Goal: Information Seeking & Learning: Check status

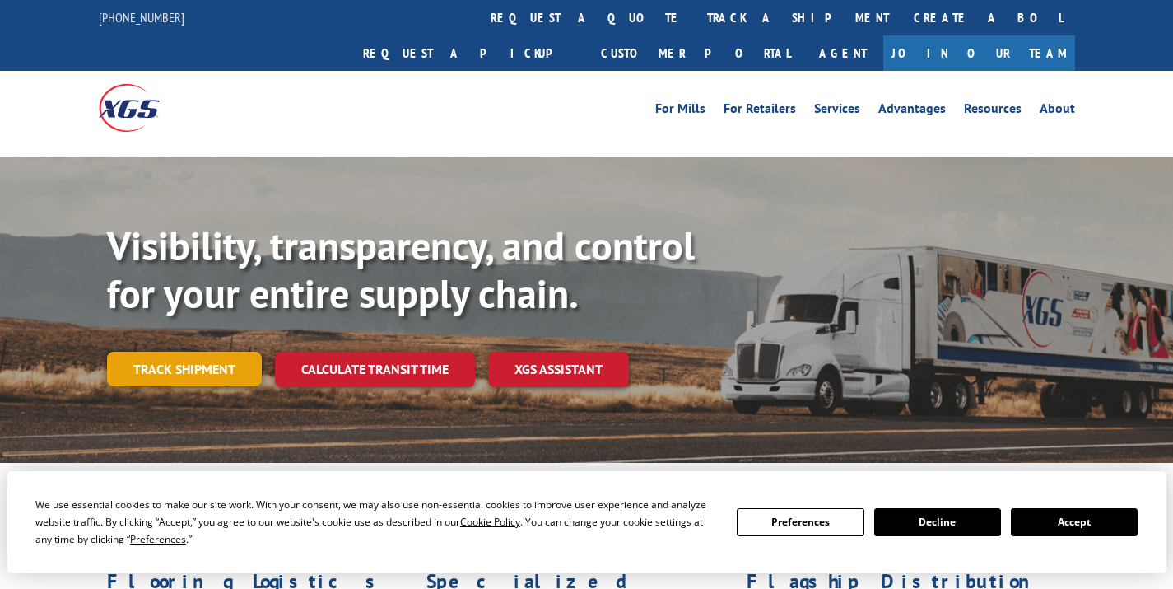
click at [230, 352] on link "Track shipment" at bounding box center [184, 369] width 155 height 35
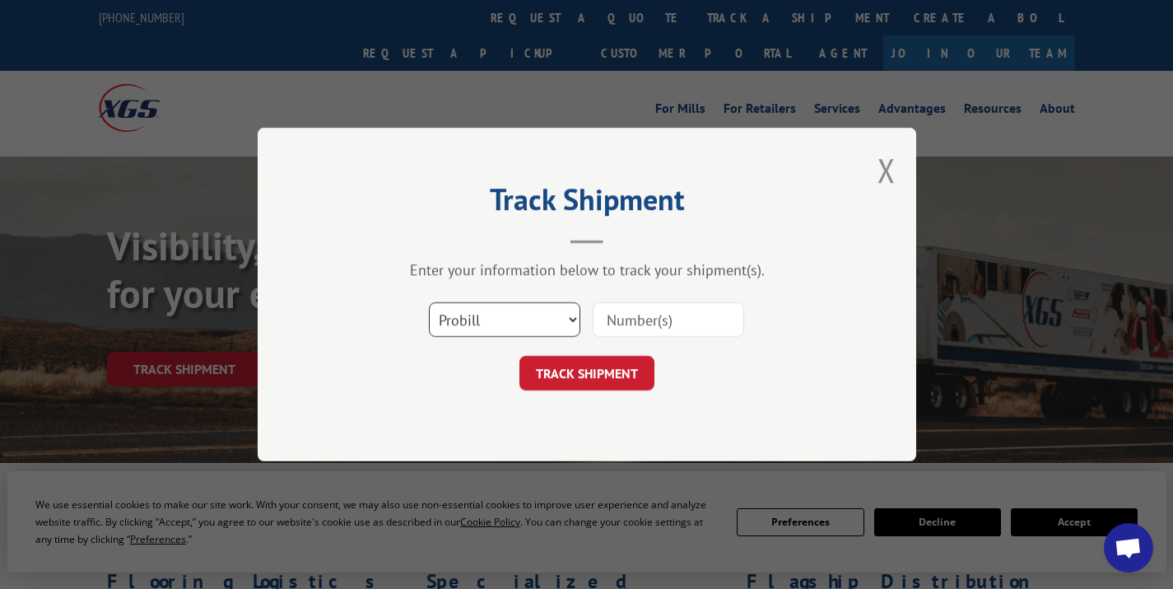
click at [503, 320] on select "Select category... Probill BOL PO" at bounding box center [504, 319] width 151 height 35
click at [654, 317] on input at bounding box center [668, 319] width 151 height 35
paste input "17690026"
type input "17690026"
click at [612, 370] on button "TRACK SHIPMENT" at bounding box center [586, 373] width 135 height 35
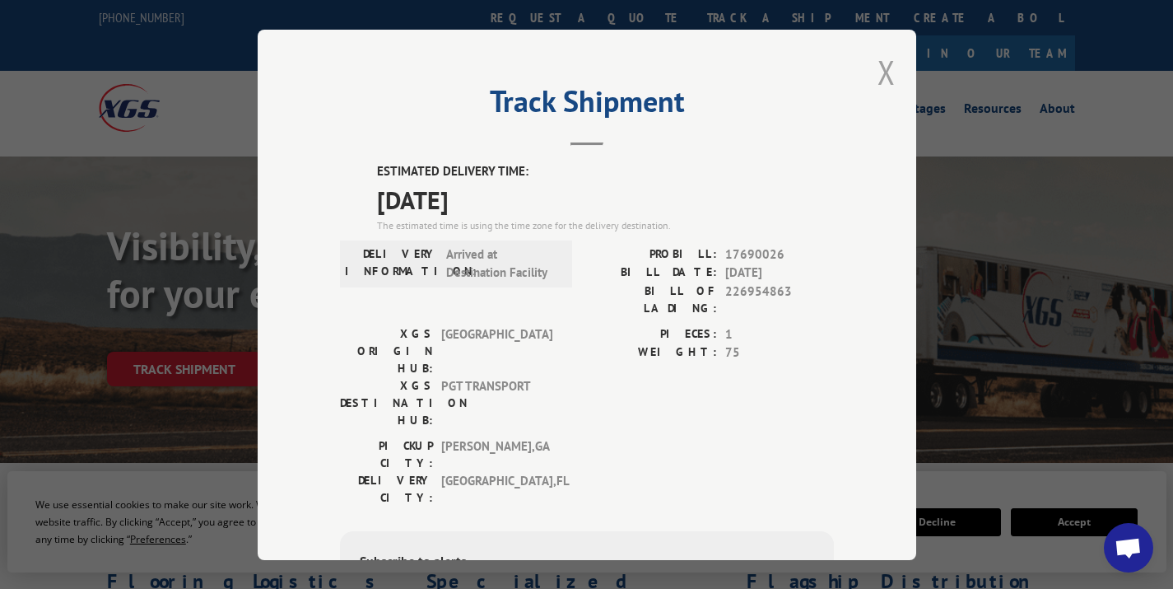
click at [878, 71] on button "Close modal" at bounding box center [887, 72] width 18 height 44
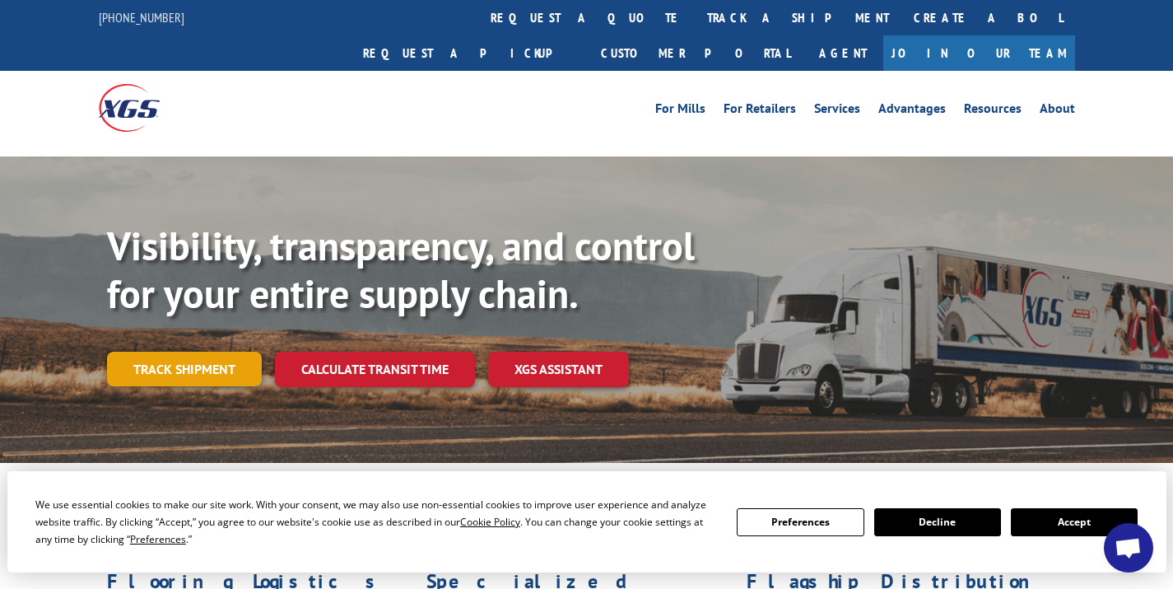
click at [189, 352] on link "Track shipment" at bounding box center [184, 369] width 155 height 35
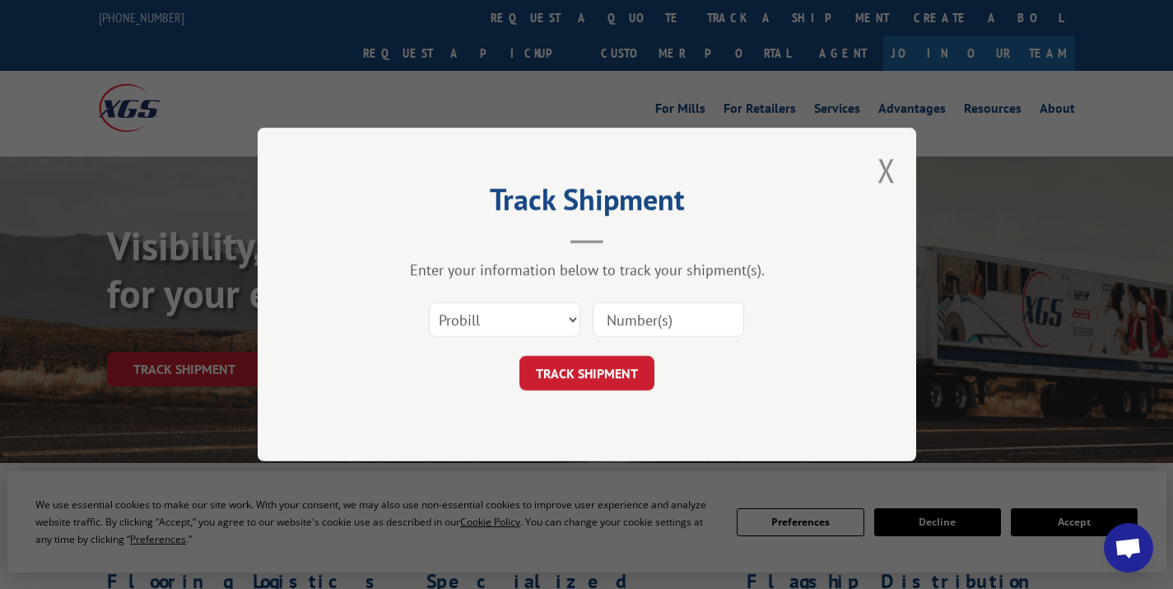
click at [636, 334] on input at bounding box center [668, 319] width 151 height 35
paste input "17665544"
type input "17665544"
click at [622, 369] on button "TRACK SHIPMENT" at bounding box center [586, 373] width 135 height 35
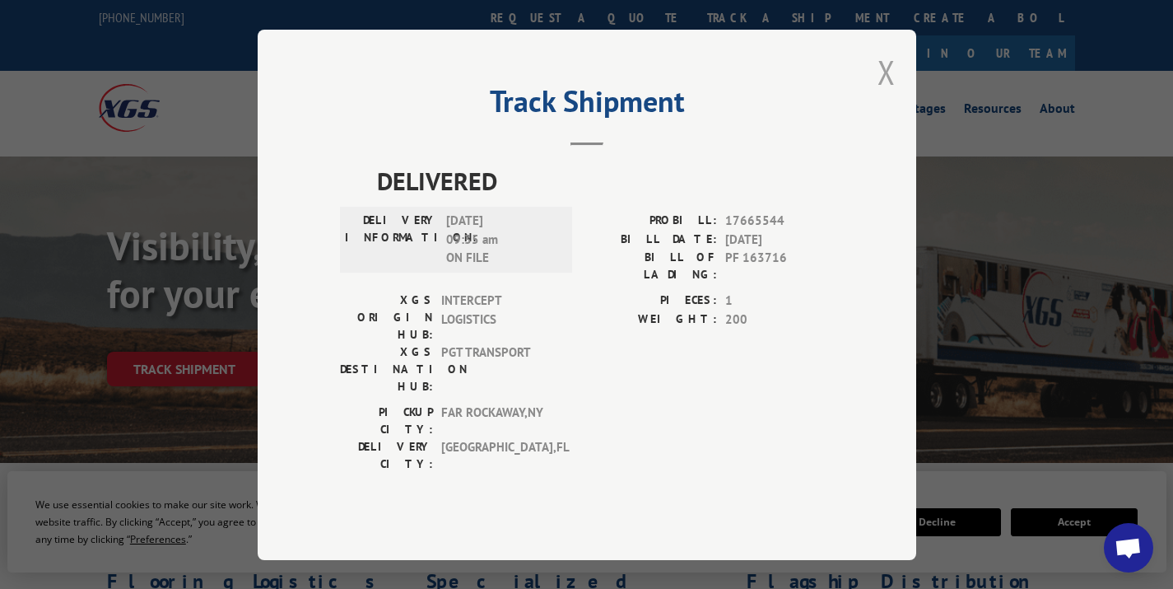
click at [882, 79] on button "Close modal" at bounding box center [887, 72] width 18 height 44
